Goal: Task Accomplishment & Management: Complete application form

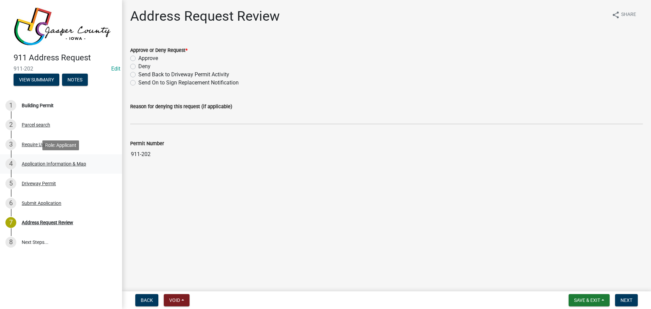
click at [40, 161] on div "Application Information & Map" at bounding box center [54, 163] width 64 height 5
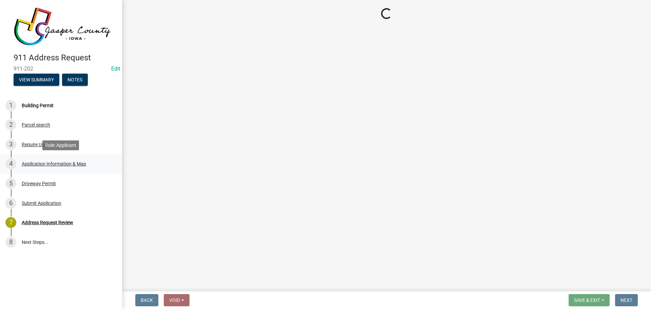
select select "0bc54a0c-c2f3-4066-8684-ac1d3bd87694"
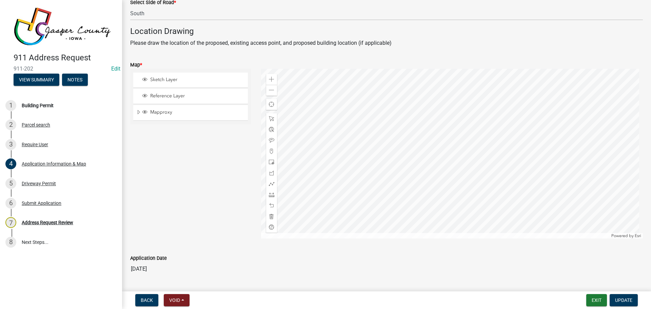
scroll to position [441, 0]
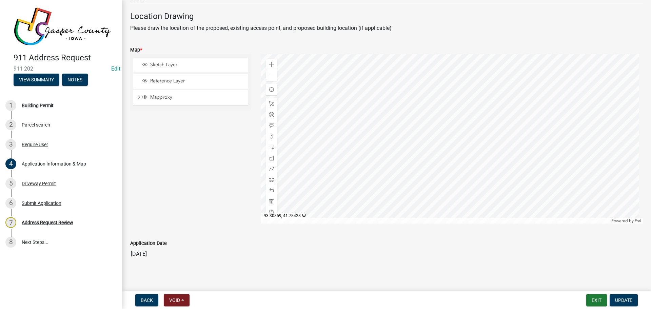
click at [428, 169] on div at bounding box center [452, 139] width 382 height 170
click at [52, 223] on div "Address Request Review" at bounding box center [48, 222] width 52 height 5
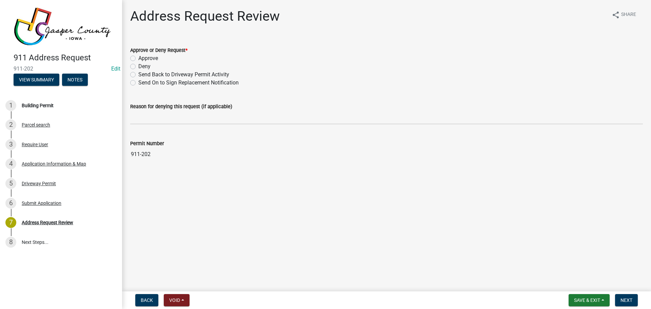
click at [142, 83] on label "Send On to Sign Replacement Notification" at bounding box center [188, 83] width 100 height 8
click at [142, 83] on input "Send On to Sign Replacement Notification" at bounding box center [140, 81] width 4 height 4
radio input "true"
click at [628, 299] on span "Next" at bounding box center [627, 299] width 12 height 5
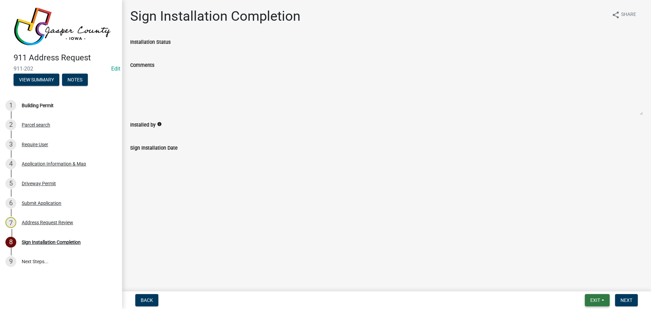
click at [597, 302] on span "Exit" at bounding box center [596, 299] width 10 height 5
click at [589, 281] on button "Save & Exit" at bounding box center [583, 282] width 54 height 16
